Goal: Task Accomplishment & Management: Manage account settings

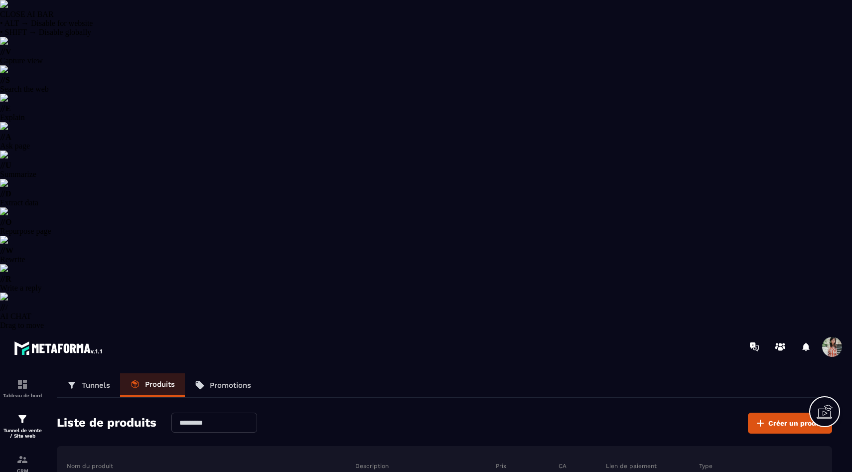
select select "******"
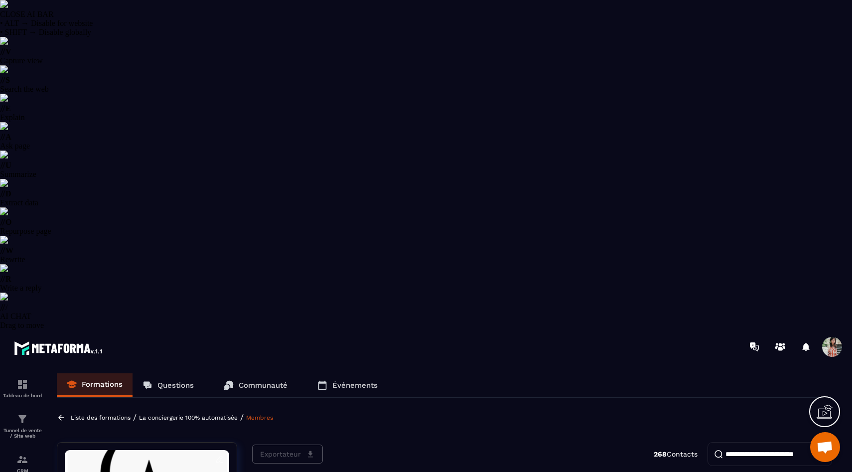
click at [756, 442] on input "search" at bounding box center [769, 454] width 125 height 24
type input "**"
click at [74, 414] on p "Liste des formations" at bounding box center [101, 417] width 60 height 7
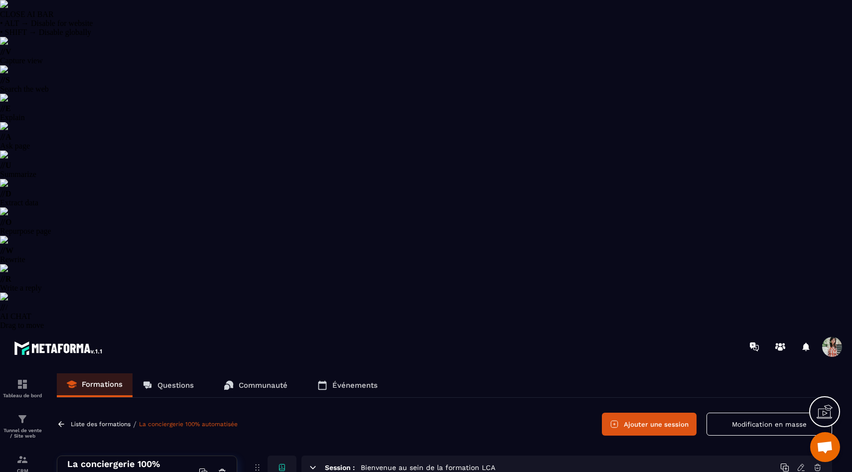
click at [314, 463] on icon at bounding box center [312, 467] width 9 height 9
click at [313, 463] on icon at bounding box center [312, 467] width 9 height 9
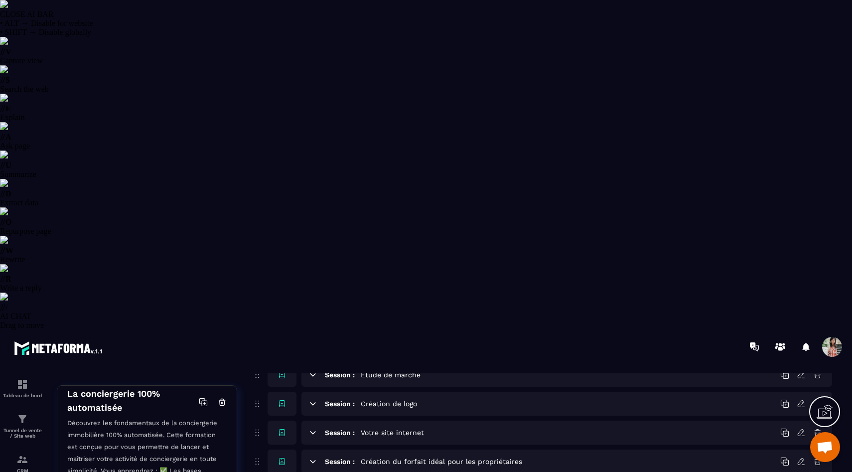
scroll to position [151, 0]
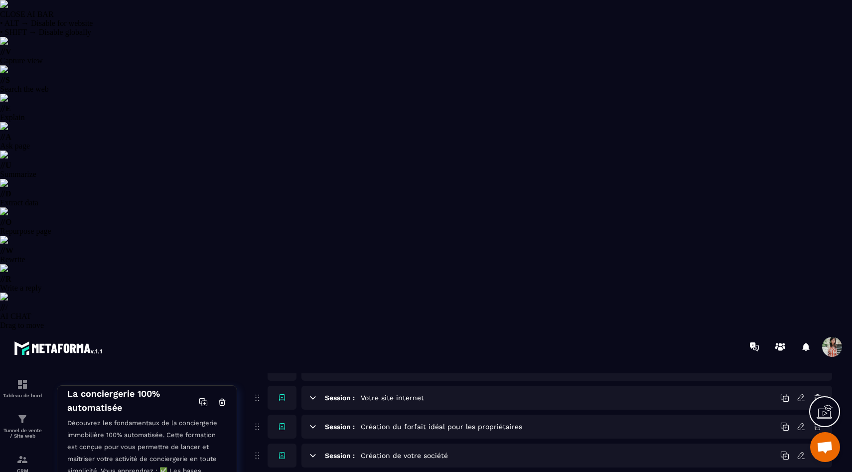
scroll to position [191, 0]
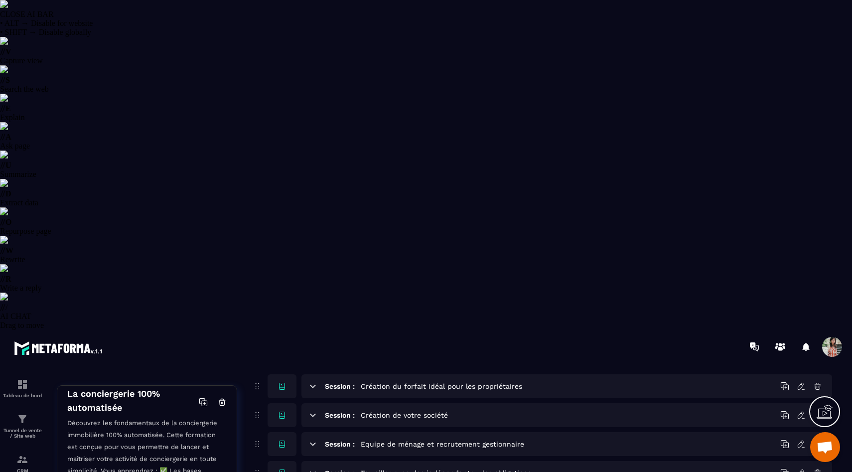
scroll to position [230, 0]
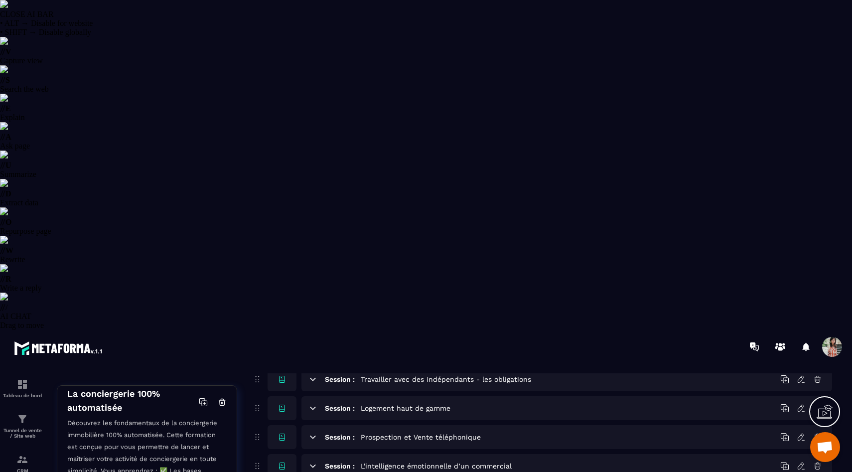
scroll to position [324, 0]
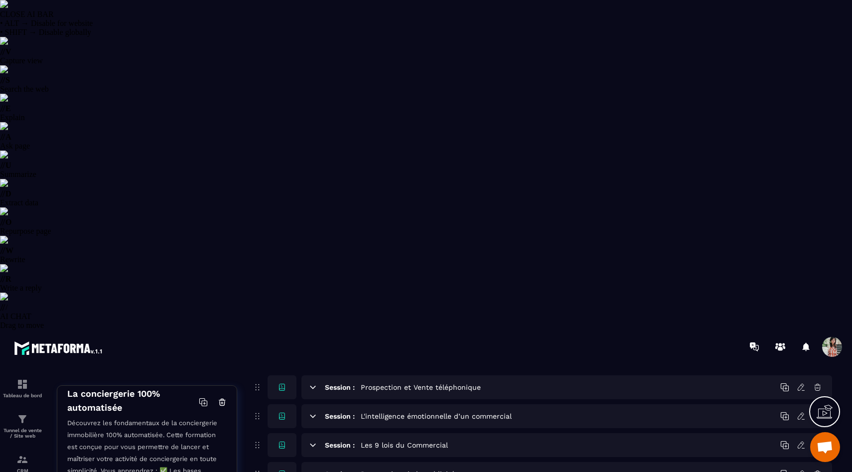
scroll to position [377, 0]
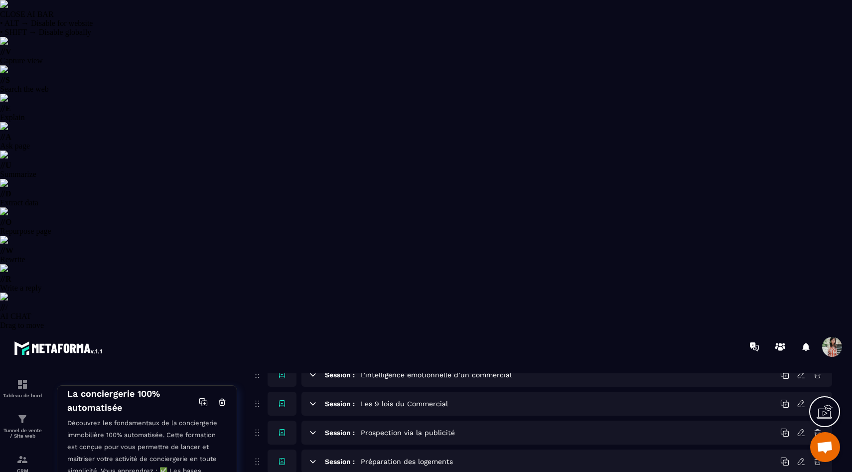
scroll to position [411, 0]
